Goal: Book appointment/travel/reservation

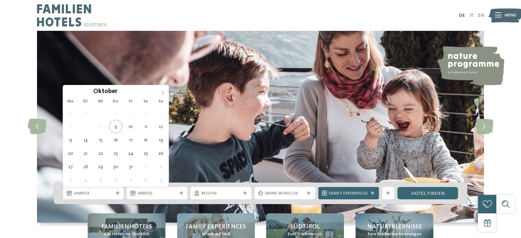
click at [163, 92] on icon at bounding box center [162, 92] width 5 height 5
type input "****"
click at [163, 92] on icon at bounding box center [162, 92] width 5 height 5
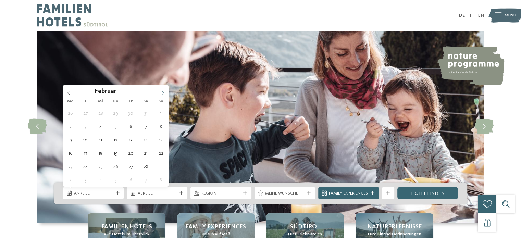
click at [163, 92] on icon at bounding box center [162, 92] width 5 height 5
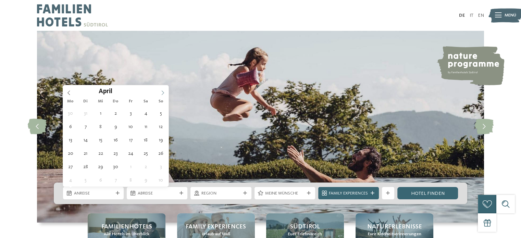
click at [163, 92] on icon at bounding box center [162, 92] width 5 height 5
type div "28.04.2026"
type input "****"
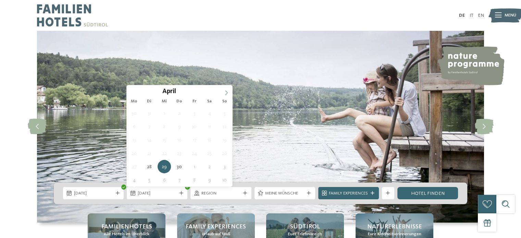
click at [225, 92] on icon at bounding box center [226, 92] width 5 height 5
type div "07.05.2026"
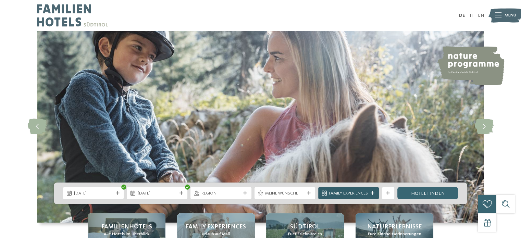
click at [371, 194] on icon at bounding box center [373, 194] width 4 height 4
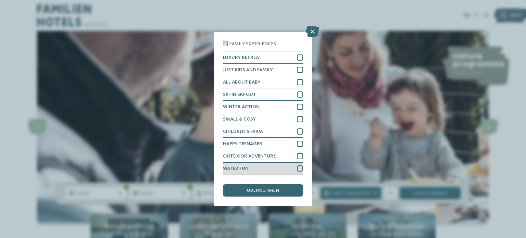
click at [298, 169] on div at bounding box center [300, 169] width 6 height 6
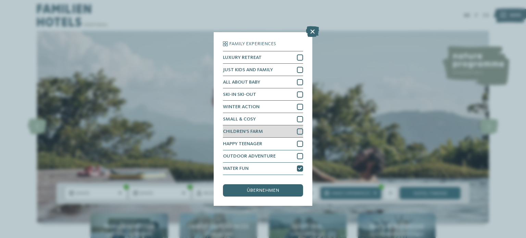
click at [302, 132] on div at bounding box center [300, 132] width 6 height 6
click at [269, 189] on span "übernehmen" at bounding box center [263, 190] width 32 height 5
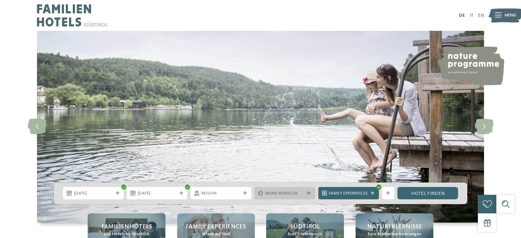
click at [306, 195] on div at bounding box center [309, 194] width 6 height 4
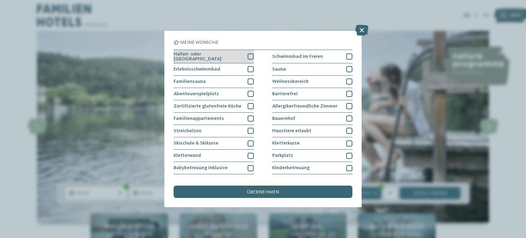
click at [248, 55] on div at bounding box center [251, 56] width 6 height 6
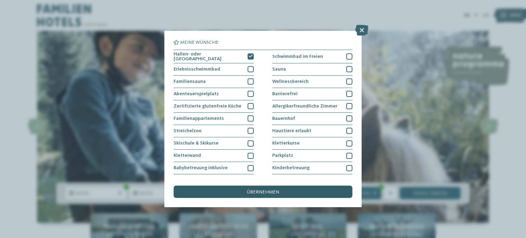
click at [260, 190] on span "übernehmen" at bounding box center [263, 192] width 32 height 5
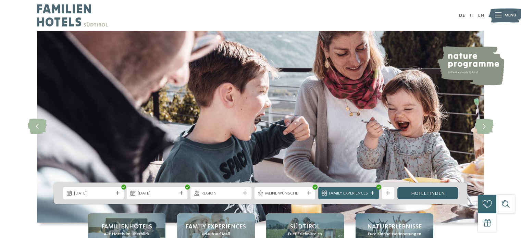
click at [424, 191] on link "Hotel finden" at bounding box center [428, 193] width 61 height 12
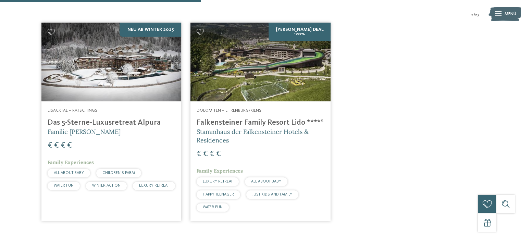
scroll to position [215, 0]
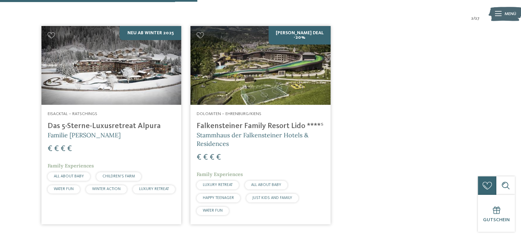
click at [236, 117] on div "Dolomiten – Ehrenburg/Kiens Falkensteiner Family Resort Lido ****ˢ Stammhaus de…" at bounding box center [261, 165] width 140 height 120
click at [76, 101] on img at bounding box center [111, 65] width 140 height 79
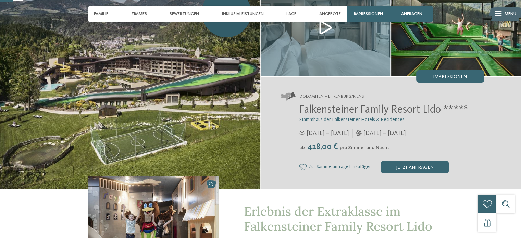
scroll to position [51, 0]
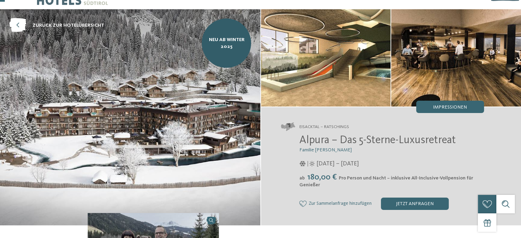
scroll to position [22, 0]
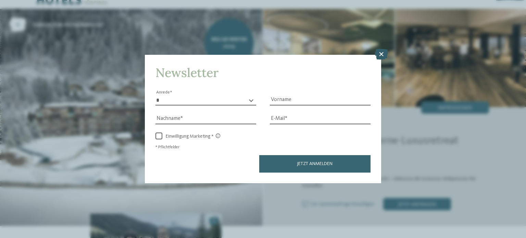
click at [380, 54] on icon at bounding box center [381, 54] width 13 height 11
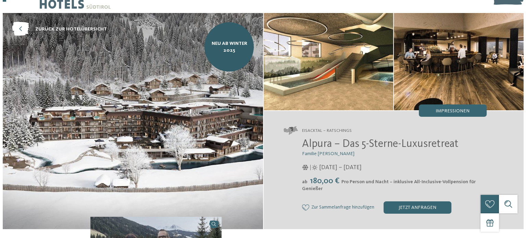
scroll to position [16, 0]
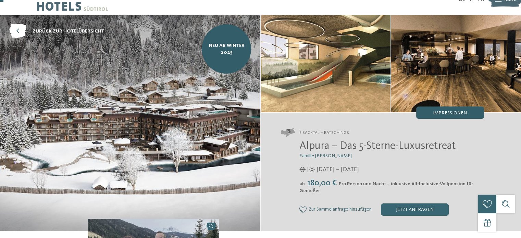
click at [439, 114] on span "Impressionen" at bounding box center [450, 113] width 34 height 5
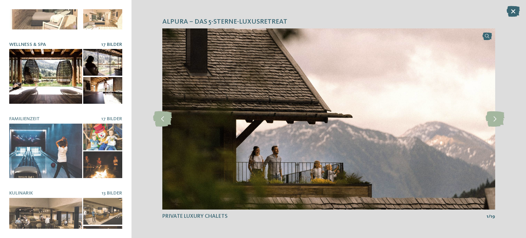
scroll to position [117, 0]
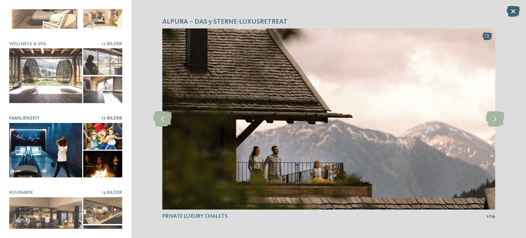
click at [58, 147] on div at bounding box center [45, 150] width 73 height 55
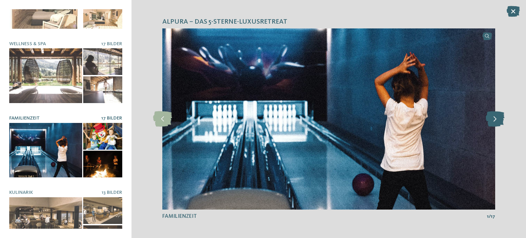
click at [494, 119] on icon at bounding box center [495, 118] width 19 height 15
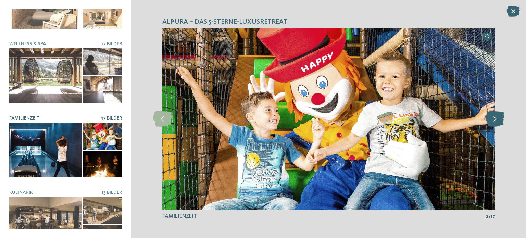
click at [494, 119] on icon at bounding box center [495, 118] width 19 height 15
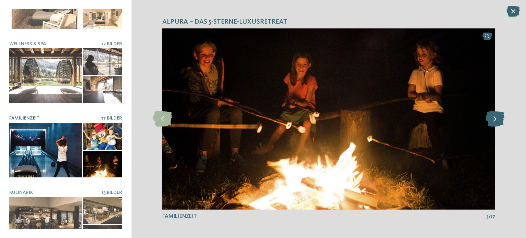
click at [494, 119] on icon at bounding box center [495, 118] width 19 height 15
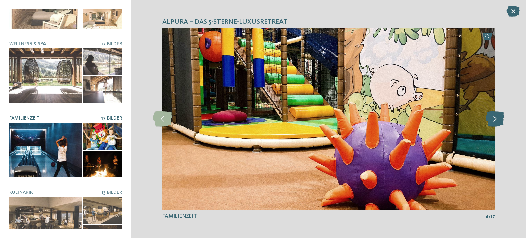
click at [494, 119] on icon at bounding box center [495, 118] width 19 height 15
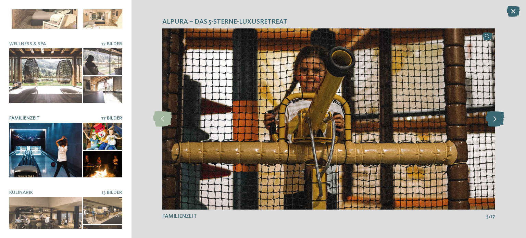
click at [494, 119] on icon at bounding box center [495, 118] width 19 height 15
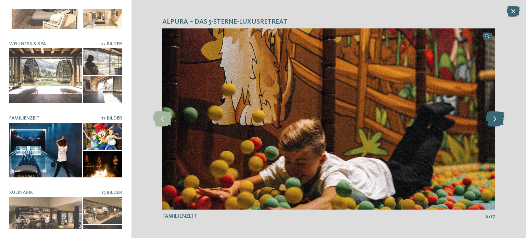
click at [494, 119] on icon at bounding box center [495, 118] width 19 height 15
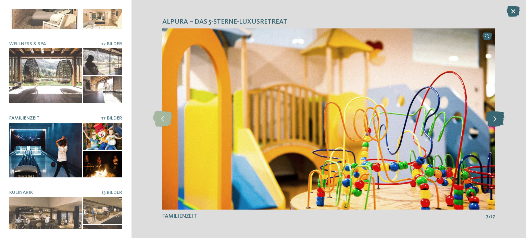
click at [494, 119] on icon at bounding box center [495, 118] width 19 height 15
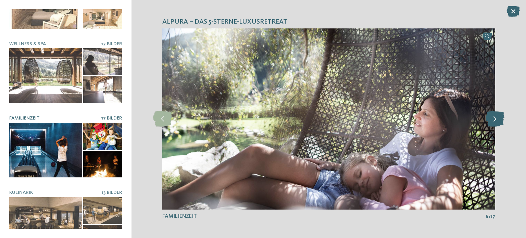
click at [494, 119] on icon at bounding box center [495, 118] width 19 height 15
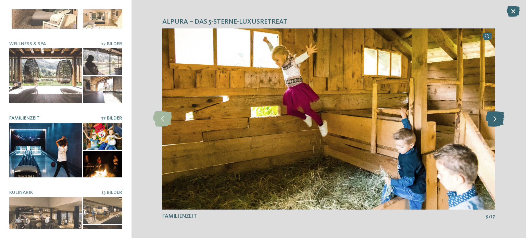
click at [494, 119] on icon at bounding box center [495, 118] width 19 height 15
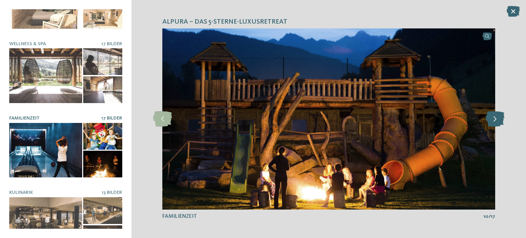
click at [494, 119] on icon at bounding box center [495, 118] width 19 height 15
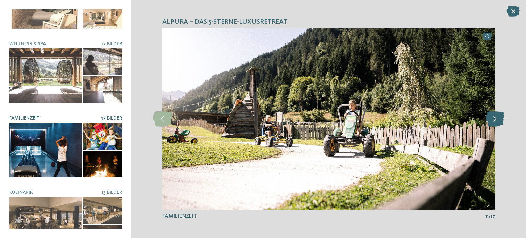
click at [494, 119] on icon at bounding box center [495, 118] width 19 height 15
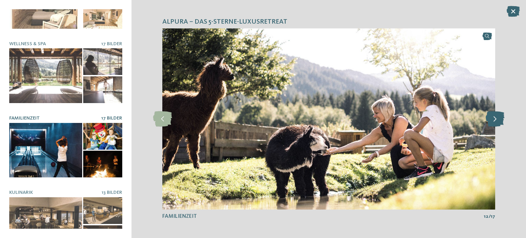
click at [494, 119] on icon at bounding box center [495, 118] width 19 height 15
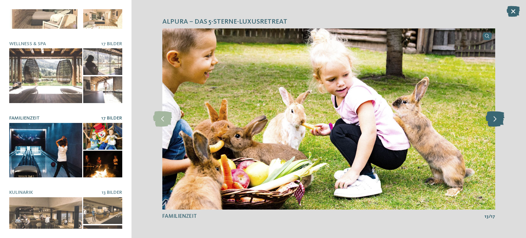
click at [494, 119] on icon at bounding box center [495, 118] width 19 height 15
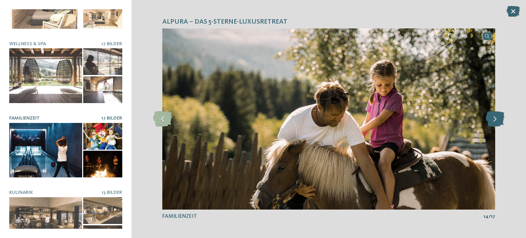
click at [494, 119] on icon at bounding box center [495, 118] width 19 height 15
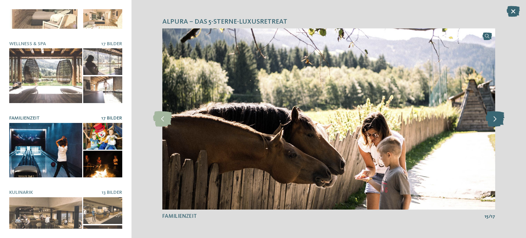
click at [494, 119] on icon at bounding box center [495, 118] width 19 height 15
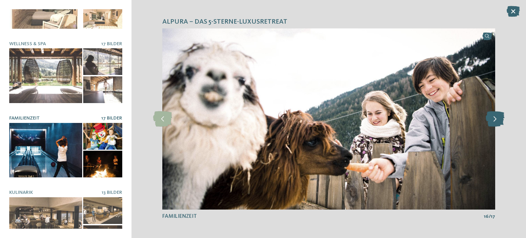
click at [494, 119] on icon at bounding box center [495, 118] width 19 height 15
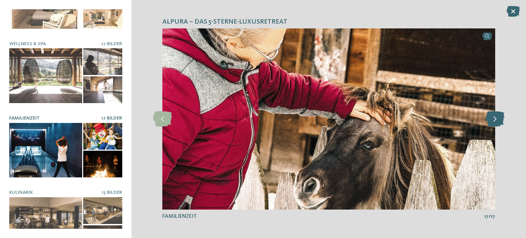
click at [494, 119] on icon at bounding box center [495, 118] width 19 height 15
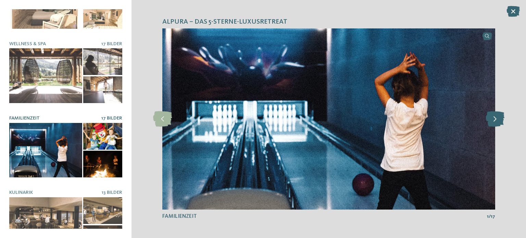
click at [494, 119] on icon at bounding box center [495, 118] width 19 height 15
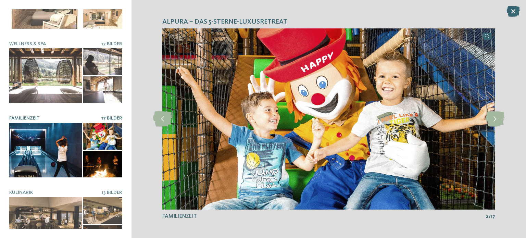
scroll to position [132, 0]
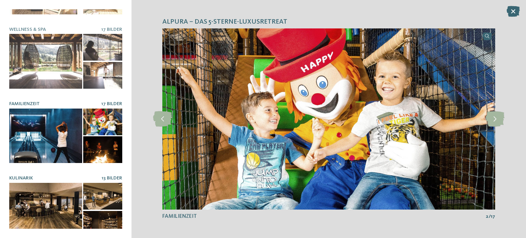
click at [66, 191] on div at bounding box center [45, 210] width 73 height 55
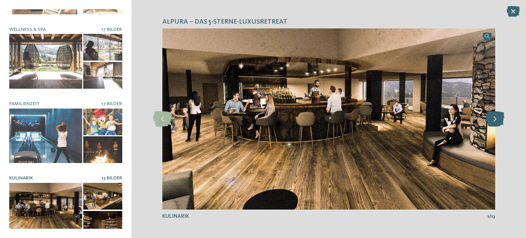
click at [496, 121] on icon at bounding box center [495, 118] width 19 height 15
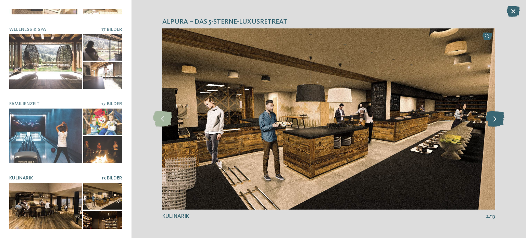
click at [496, 121] on icon at bounding box center [495, 118] width 19 height 15
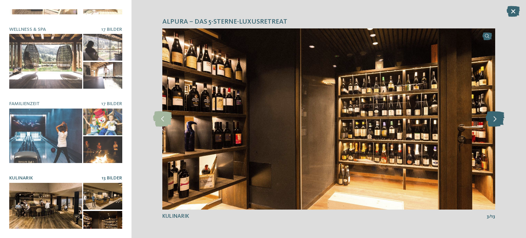
click at [496, 121] on icon at bounding box center [495, 118] width 19 height 15
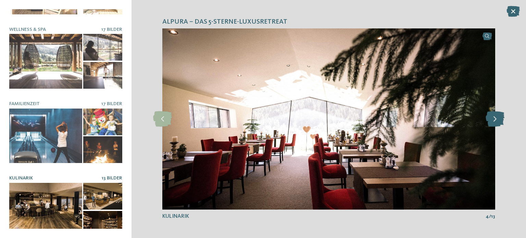
click at [496, 121] on icon at bounding box center [495, 118] width 19 height 15
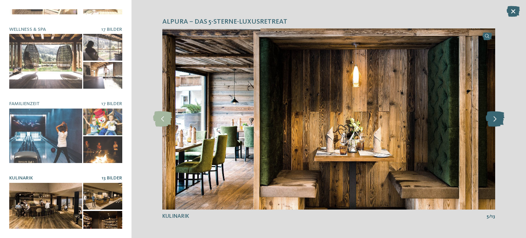
click at [496, 121] on icon at bounding box center [495, 118] width 19 height 15
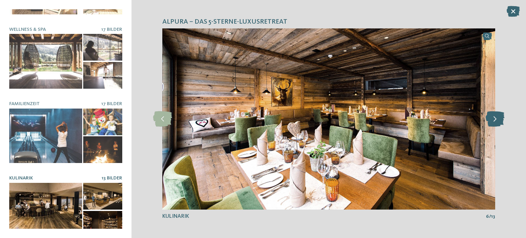
click at [496, 121] on icon at bounding box center [495, 118] width 19 height 15
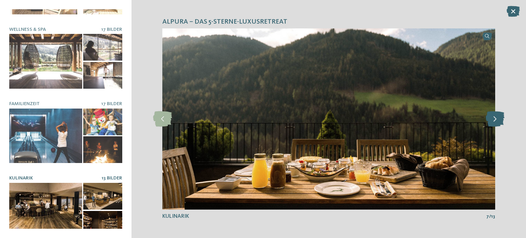
click at [496, 120] on icon at bounding box center [495, 118] width 19 height 15
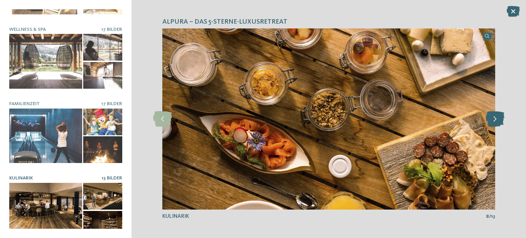
click at [496, 120] on icon at bounding box center [495, 118] width 19 height 15
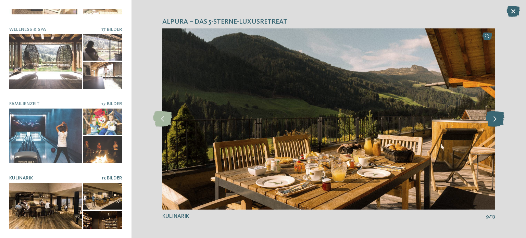
click at [496, 120] on icon at bounding box center [495, 118] width 19 height 15
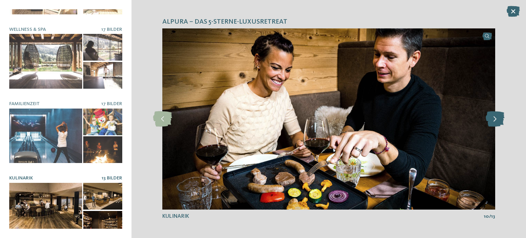
click at [496, 120] on icon at bounding box center [495, 118] width 19 height 15
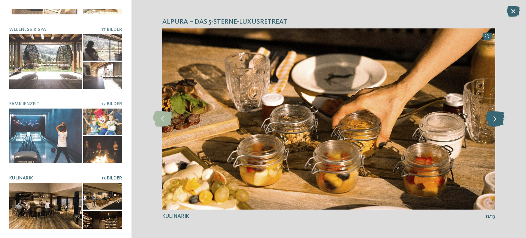
click at [496, 120] on icon at bounding box center [495, 118] width 19 height 15
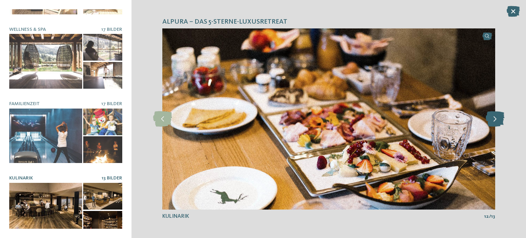
click at [496, 120] on icon at bounding box center [495, 118] width 19 height 15
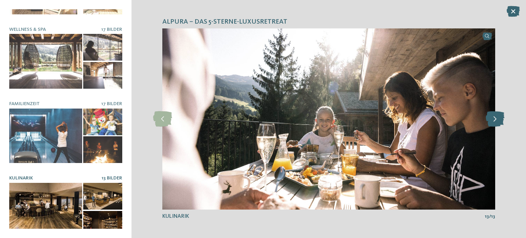
click at [496, 120] on icon at bounding box center [495, 118] width 19 height 15
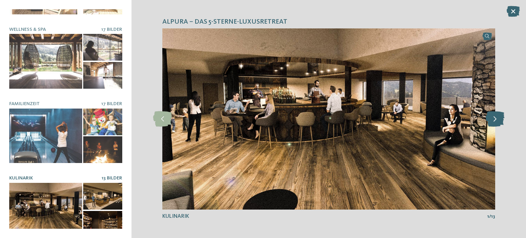
click at [496, 120] on icon at bounding box center [495, 118] width 19 height 15
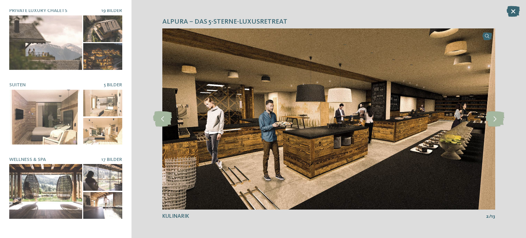
scroll to position [0, 0]
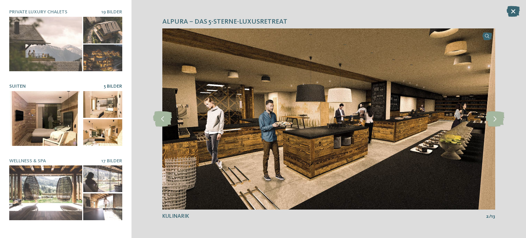
click at [65, 113] on div at bounding box center [45, 118] width 73 height 55
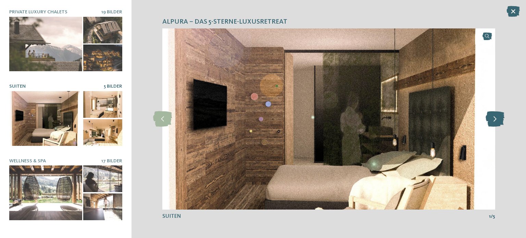
click at [497, 120] on icon at bounding box center [495, 118] width 19 height 15
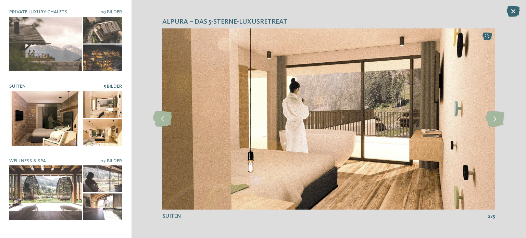
drag, startPoint x: 497, startPoint y: 120, endPoint x: 489, endPoint y: 129, distance: 11.4
click at [489, 129] on img at bounding box center [328, 118] width 333 height 181
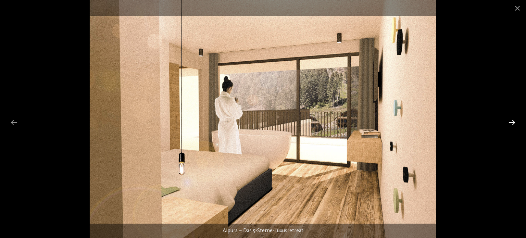
click at [509, 119] on div at bounding box center [512, 122] width 14 height 13
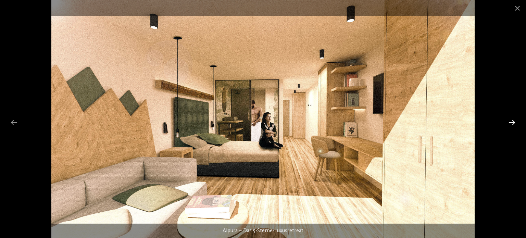
click at [509, 119] on div at bounding box center [512, 122] width 14 height 13
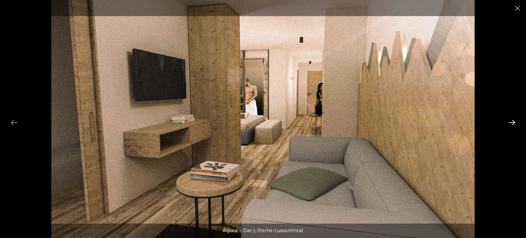
click at [509, 119] on div at bounding box center [512, 122] width 14 height 13
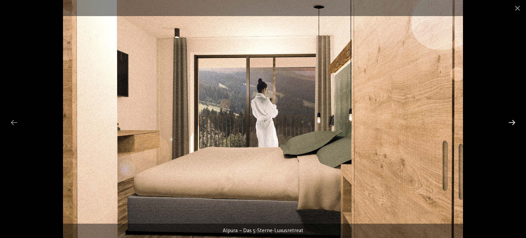
click at [509, 119] on div at bounding box center [512, 122] width 14 height 13
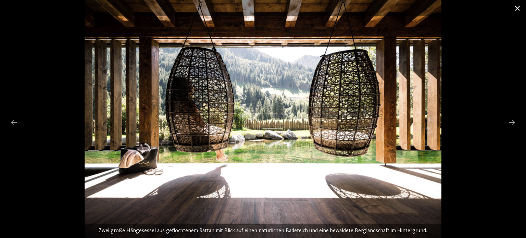
click at [520, 9] on span at bounding box center [517, 8] width 17 height 16
